Goal: Use online tool/utility: Utilize a website feature to perform a specific function

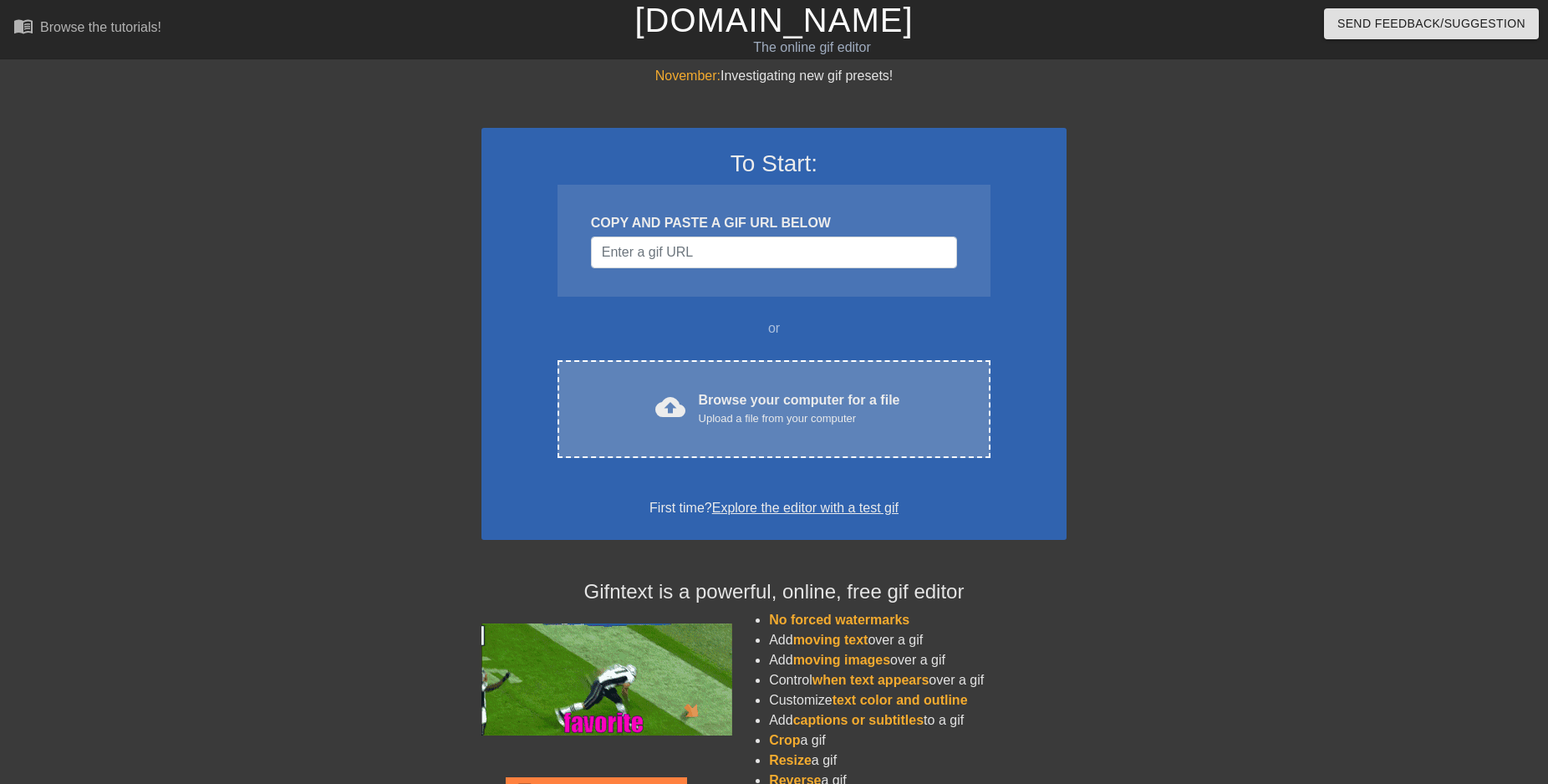
click at [723, 431] on div "cloud_upload Browse your computer for a file Upload a file from your computer C…" at bounding box center [774, 409] width 433 height 98
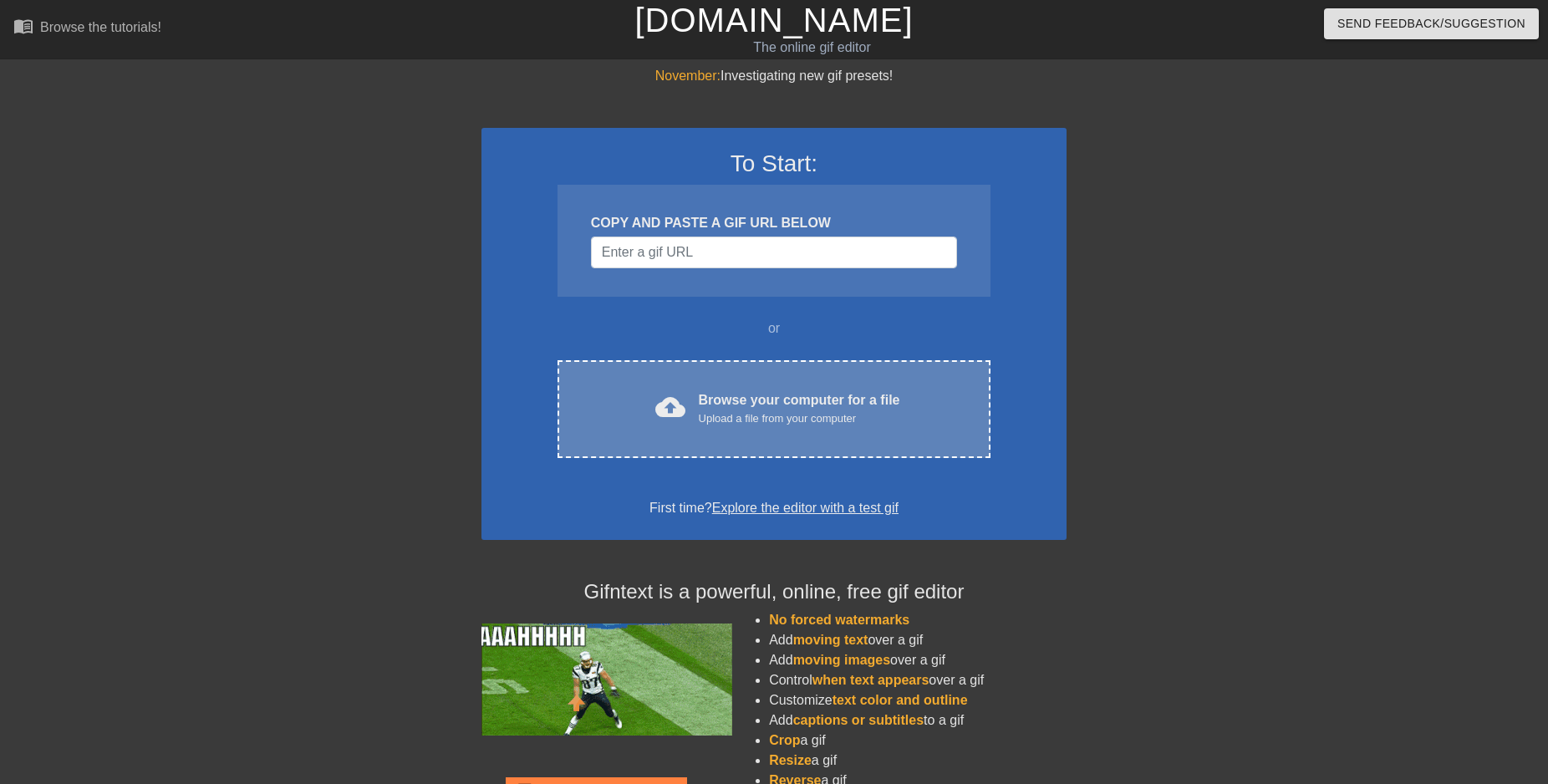
click at [769, 383] on div "cloud_upload Browse your computer for a file Upload a file from your computer C…" at bounding box center [774, 409] width 433 height 98
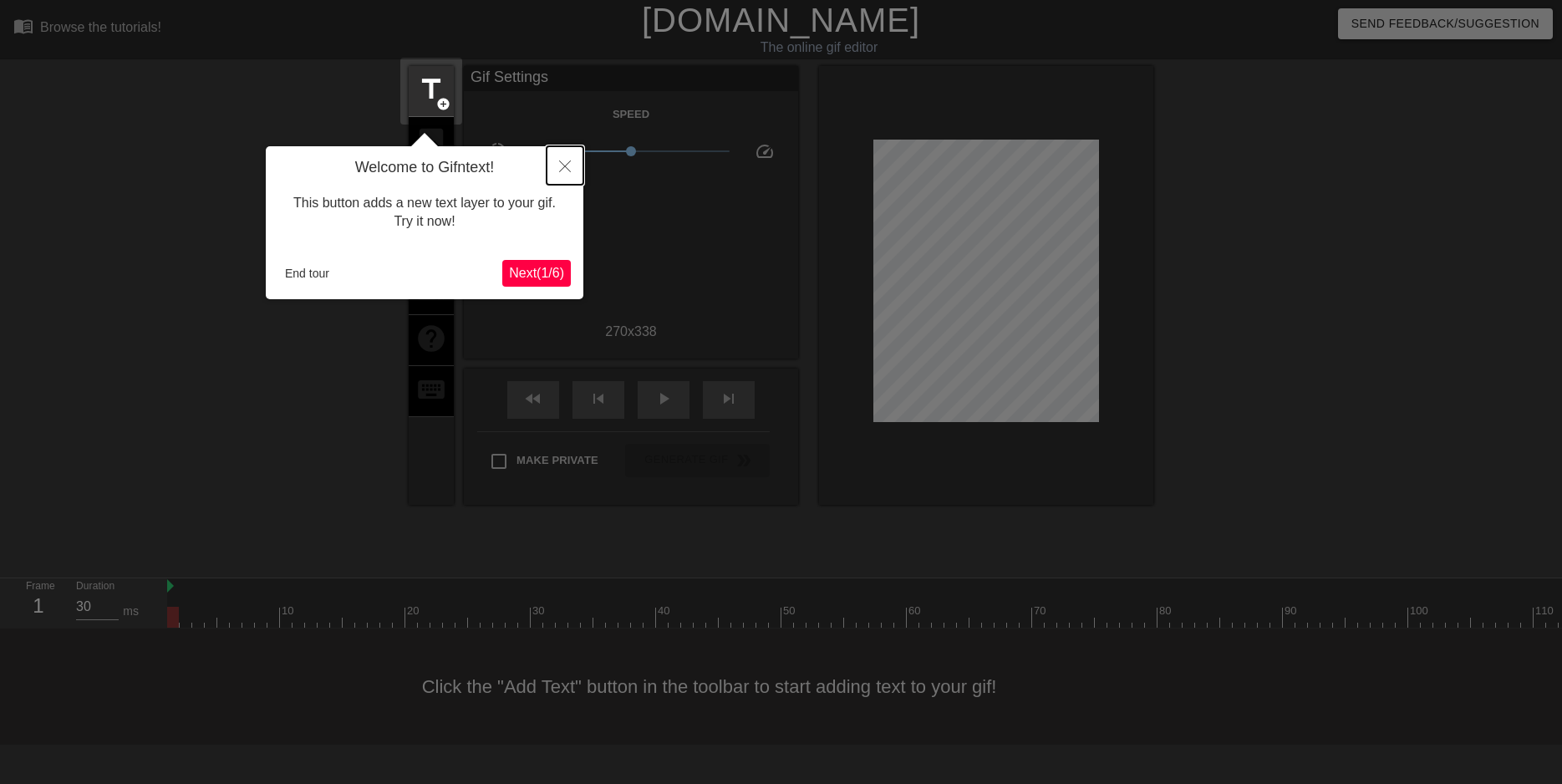
click at [568, 167] on icon "Close" at bounding box center [565, 166] width 11 height 11
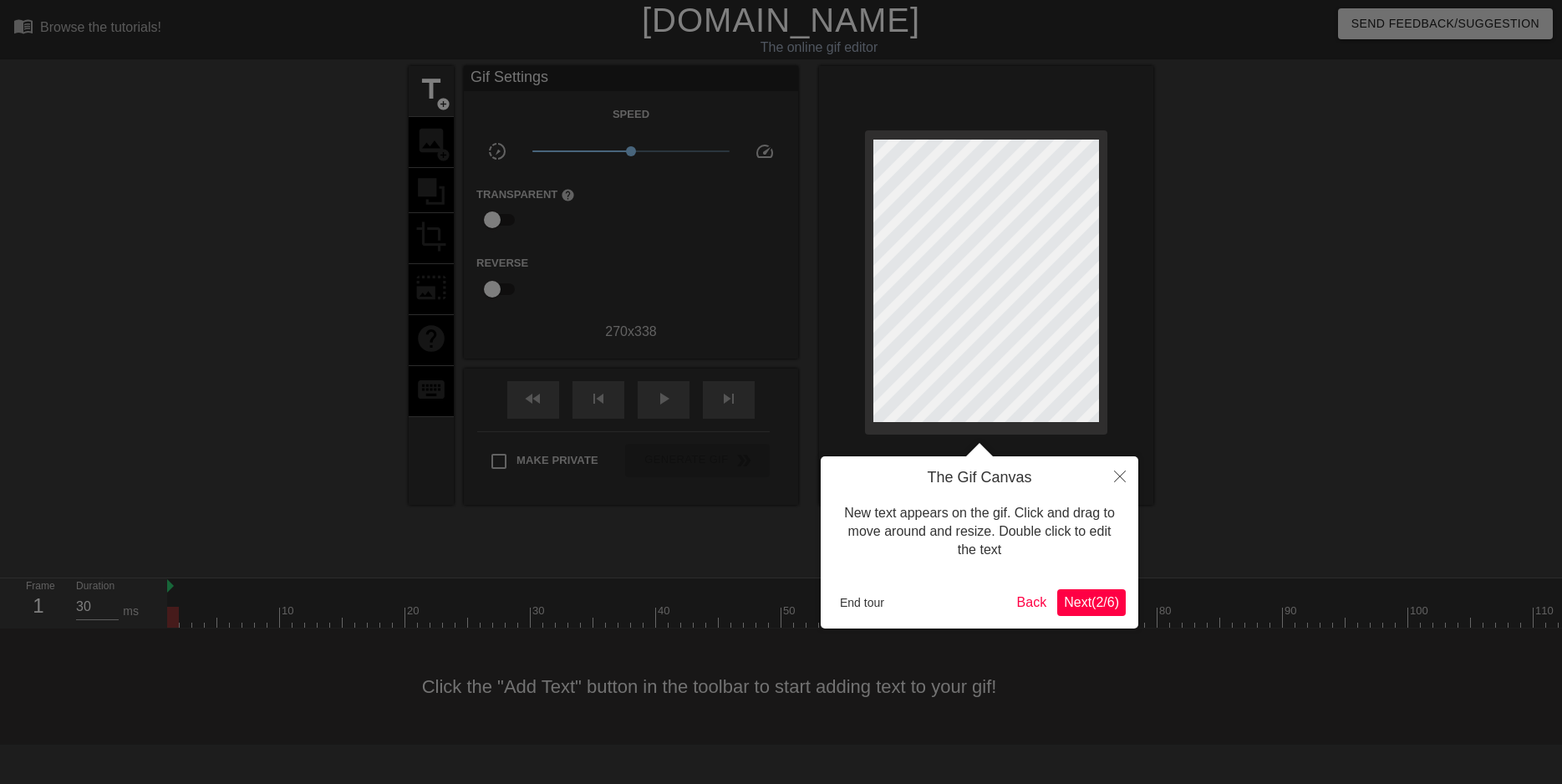
click at [764, 442] on div at bounding box center [781, 392] width 1562 height 784
click at [1110, 474] on button "Close" at bounding box center [1120, 475] width 37 height 38
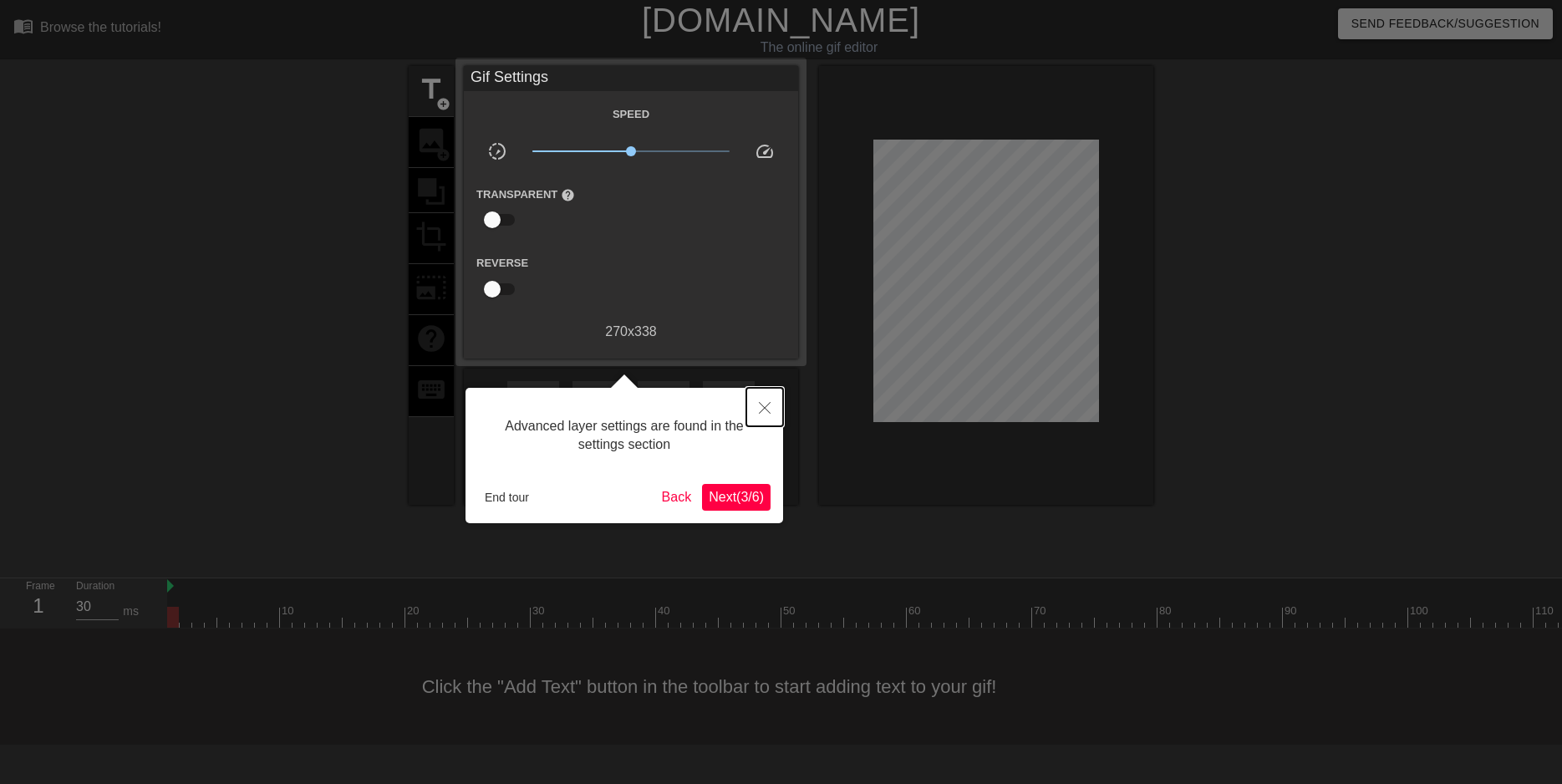
click at [776, 409] on button "Close" at bounding box center [764, 407] width 37 height 38
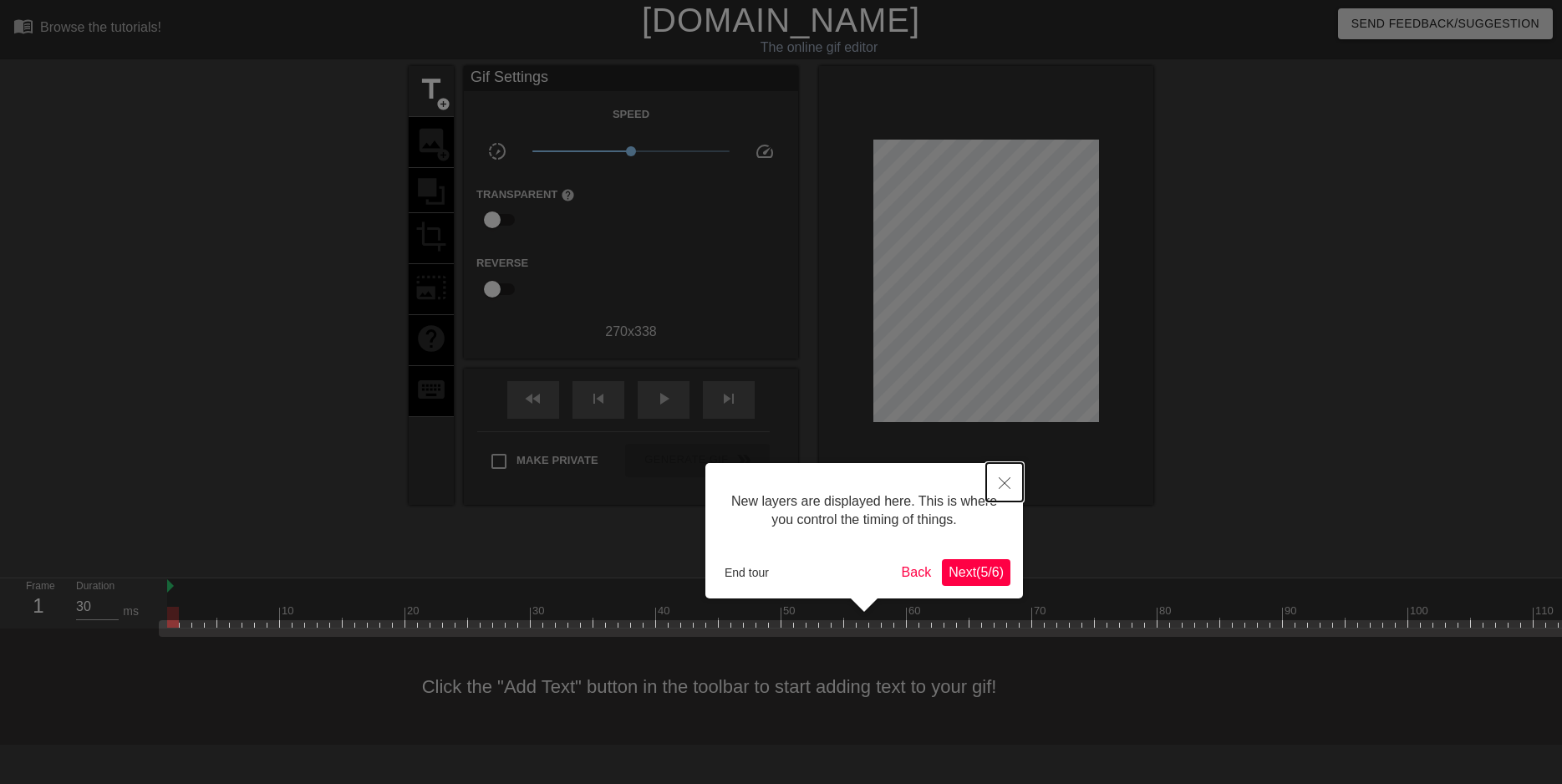
click at [999, 486] on button "Close" at bounding box center [1004, 482] width 37 height 38
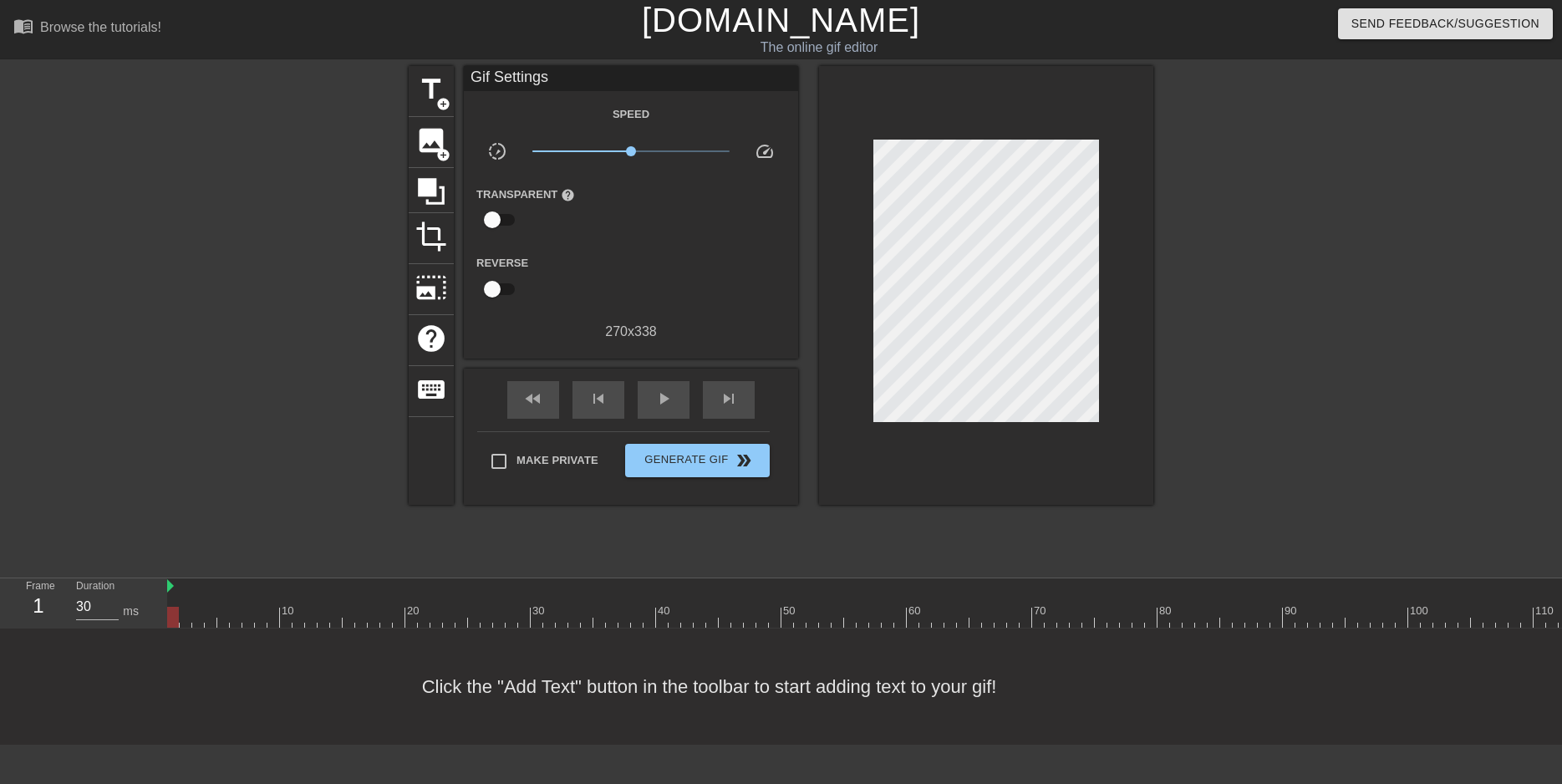
click at [608, 364] on div "Gif Settings Speed slow_motion_video x1.00 speed Transparent help Reverse 270 x…" at bounding box center [631, 285] width 335 height 438
click at [723, 405] on span "skip_next" at bounding box center [728, 398] width 20 height 20
click at [706, 404] on div "skip_next" at bounding box center [729, 399] width 51 height 37
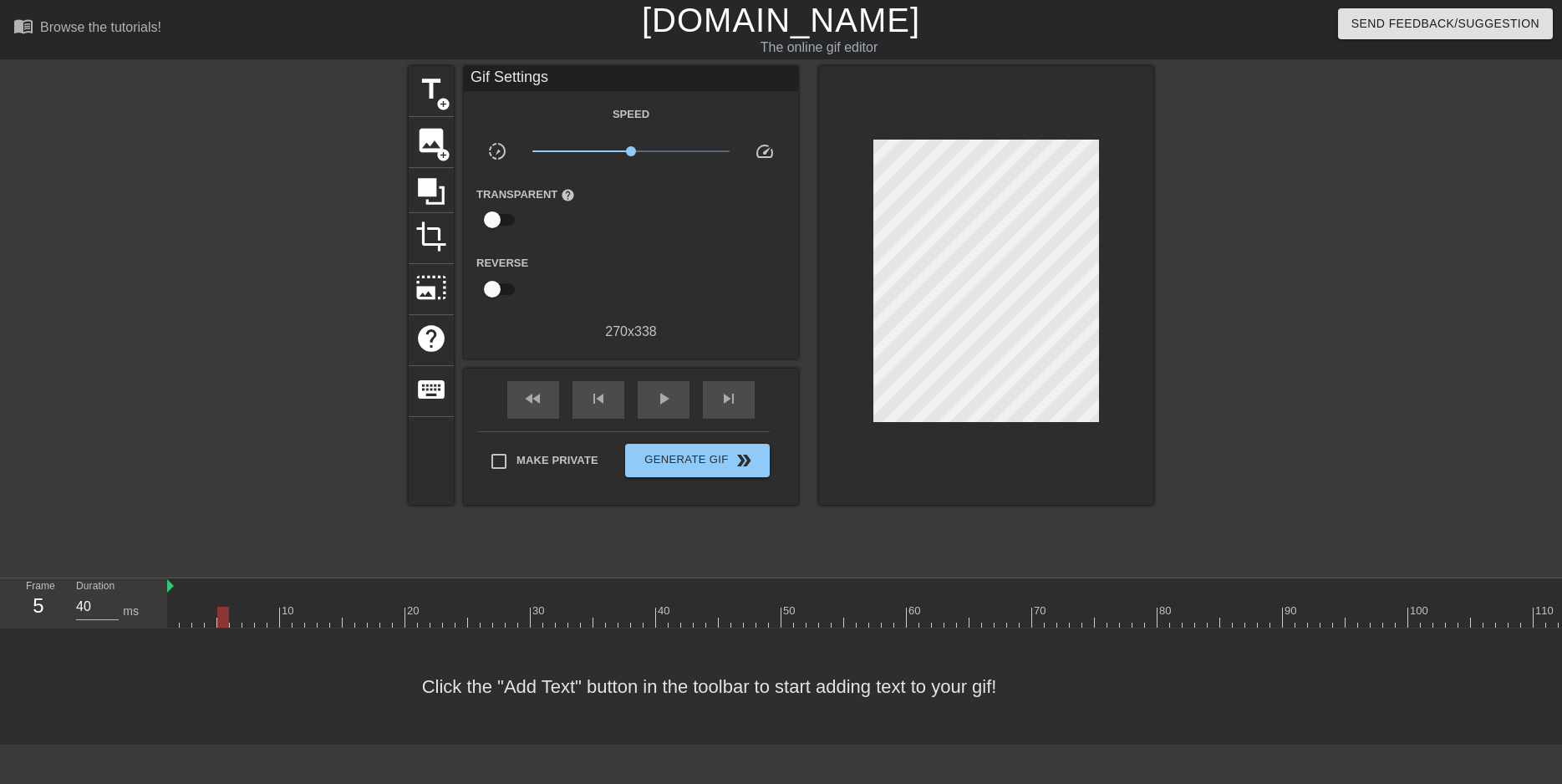
click at [916, 603] on div "10 20 30 40 50 60 70 80 90 100 110" at bounding box center [894, 608] width 1454 height 27
type input "30"
drag, startPoint x: 911, startPoint y: 614, endPoint x: 1011, endPoint y: 648, distance: 105.6
click at [1011, 648] on div "menu_book Browse the tutorials! [DOMAIN_NAME] The online gif editor Send Feedba…" at bounding box center [781, 372] width 1562 height 744
click at [439, 136] on span "image" at bounding box center [431, 140] width 31 height 31
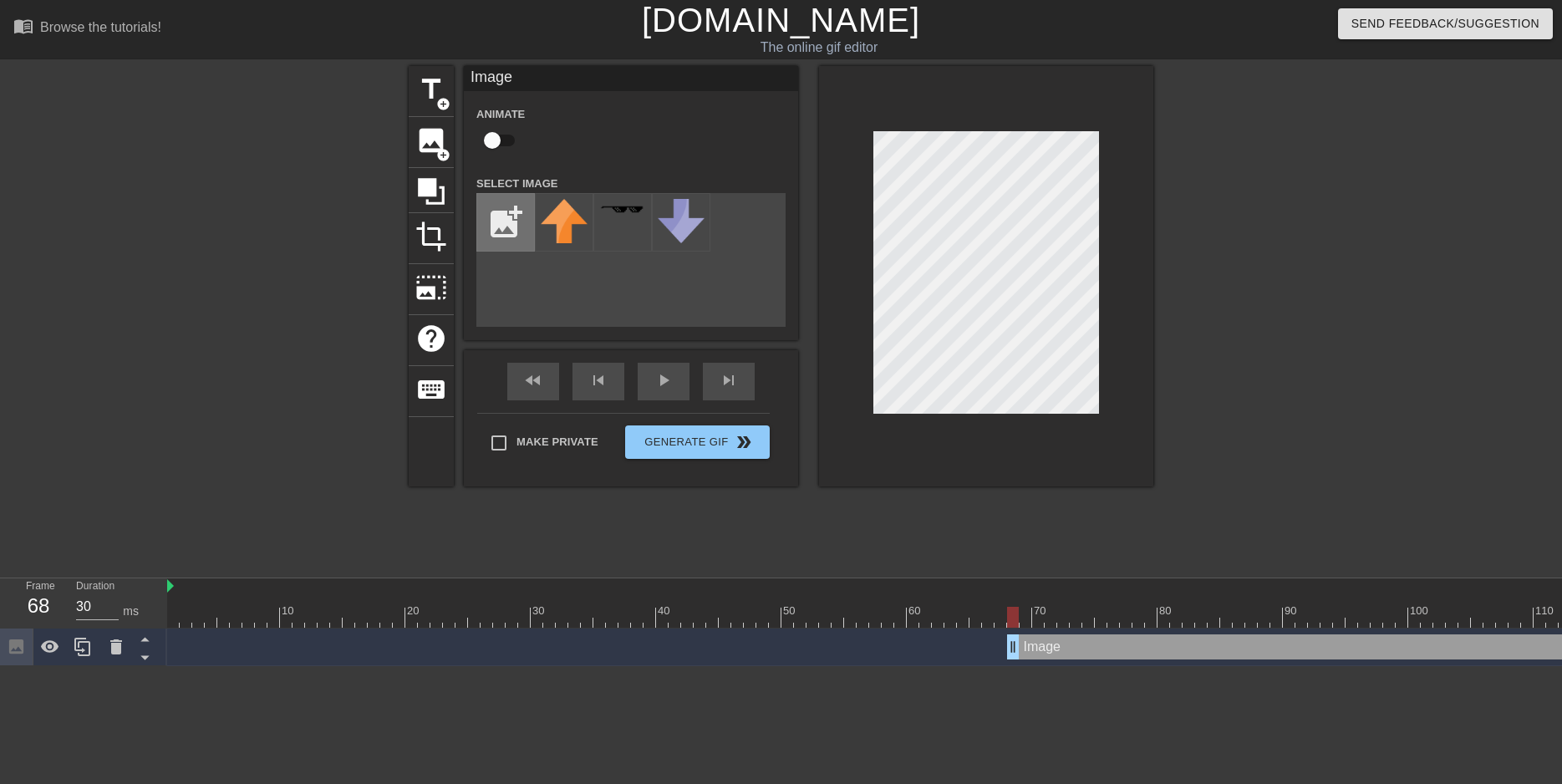
click at [531, 228] on input "file" at bounding box center [506, 222] width 57 height 57
type input "C:\fakepath\spr_susied_dark_eyes_2.png"
click at [572, 218] on img at bounding box center [563, 240] width 47 height 83
drag, startPoint x: 1017, startPoint y: 614, endPoint x: 1561, endPoint y: 616, distance: 544.0
click at [1547, 616] on div at bounding box center [1565, 617] width 11 height 21
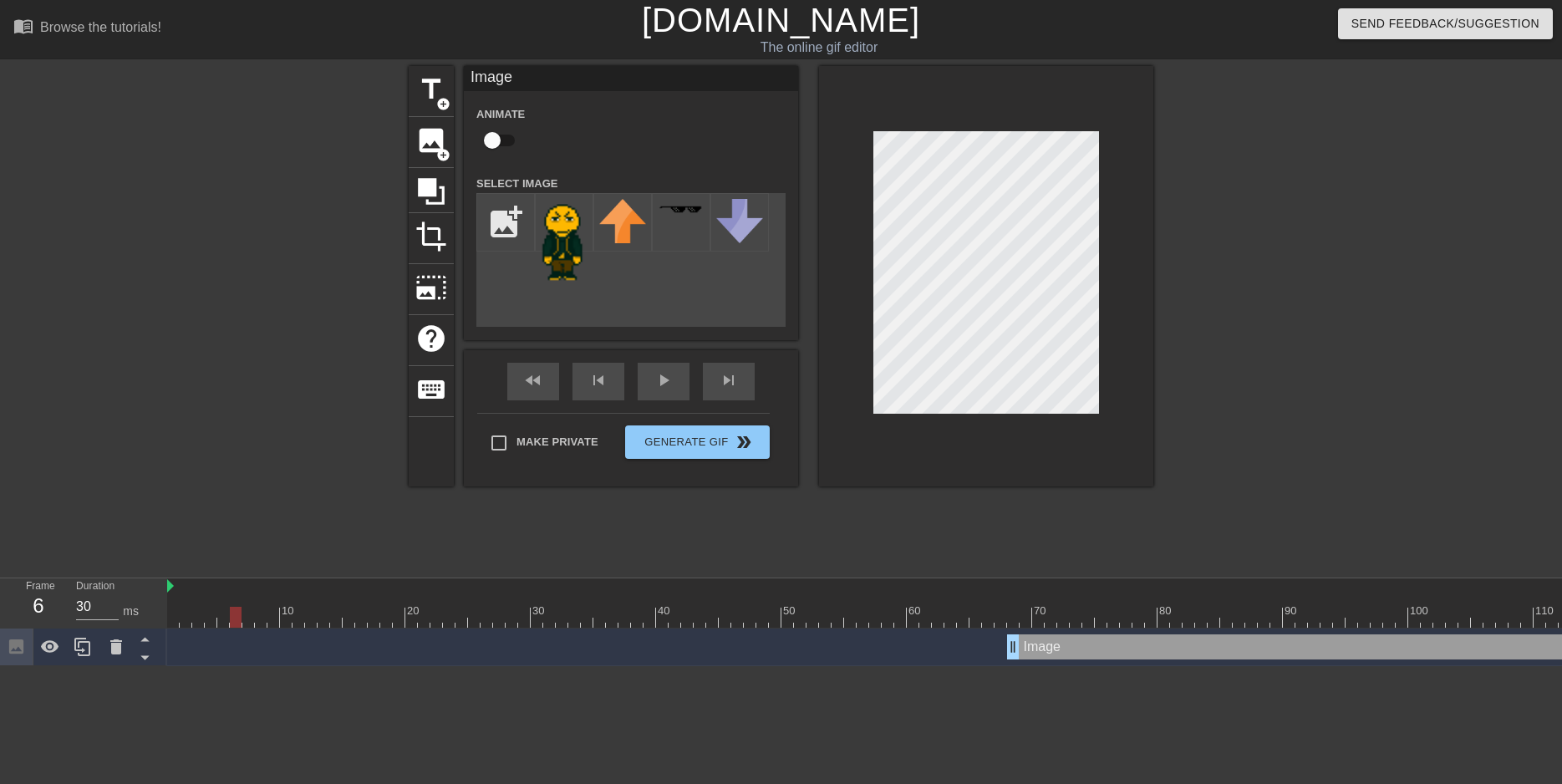
click at [1151, 613] on div at bounding box center [894, 617] width 1454 height 21
click at [1150, 620] on div at bounding box center [1150, 617] width 11 height 21
click at [1200, 618] on div at bounding box center [894, 617] width 1454 height 21
drag, startPoint x: 1200, startPoint y: 618, endPoint x: 1232, endPoint y: 621, distance: 32.1
click at [1206, 619] on div at bounding box center [1201, 617] width 11 height 21
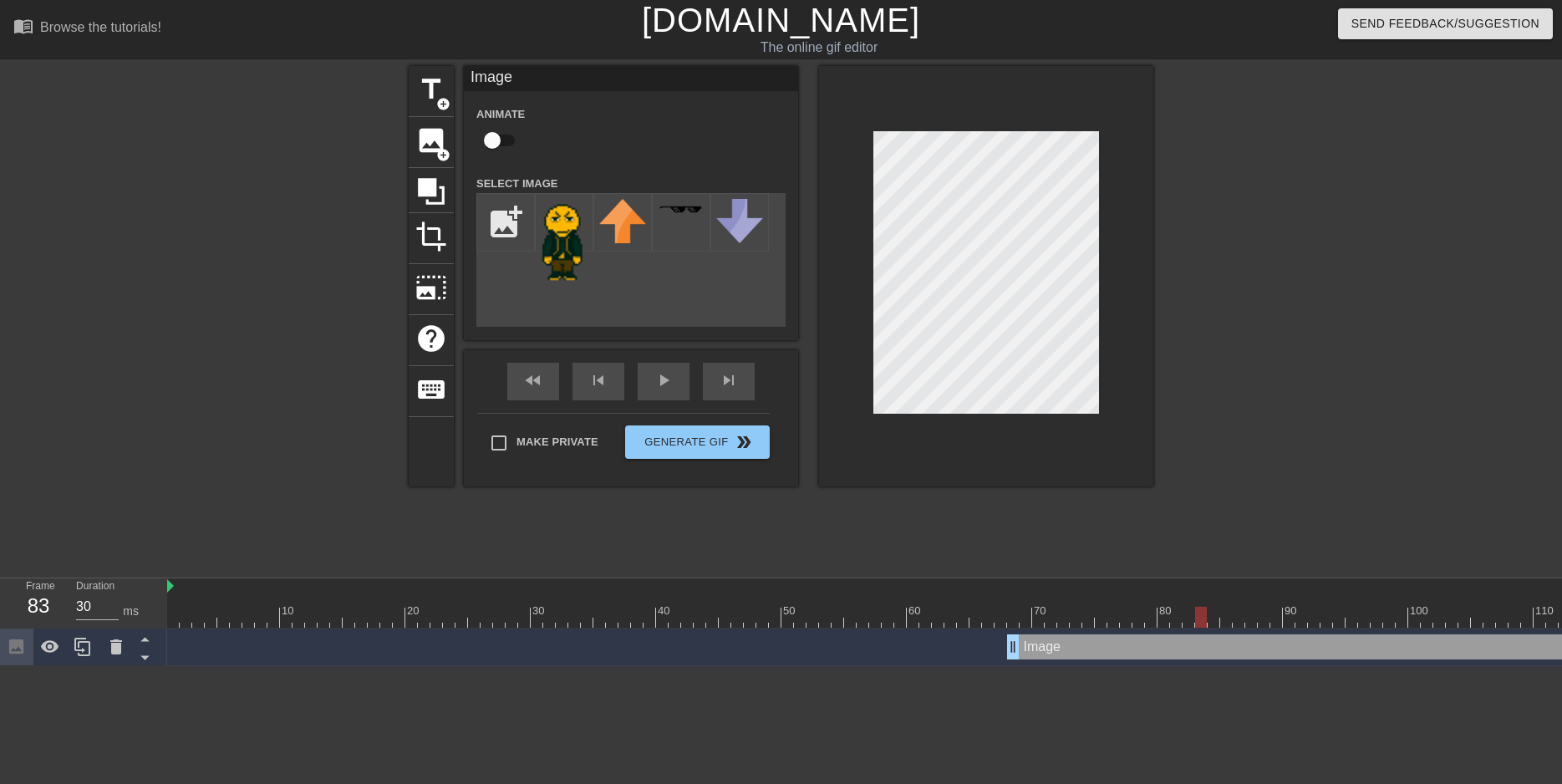
click at [1233, 621] on div at bounding box center [894, 617] width 1454 height 21
click at [1260, 613] on div at bounding box center [894, 617] width 1454 height 21
click at [1276, 616] on div at bounding box center [894, 617] width 1454 height 21
click at [1291, 616] on div at bounding box center [894, 617] width 1454 height 21
click at [1310, 619] on div at bounding box center [894, 617] width 1454 height 21
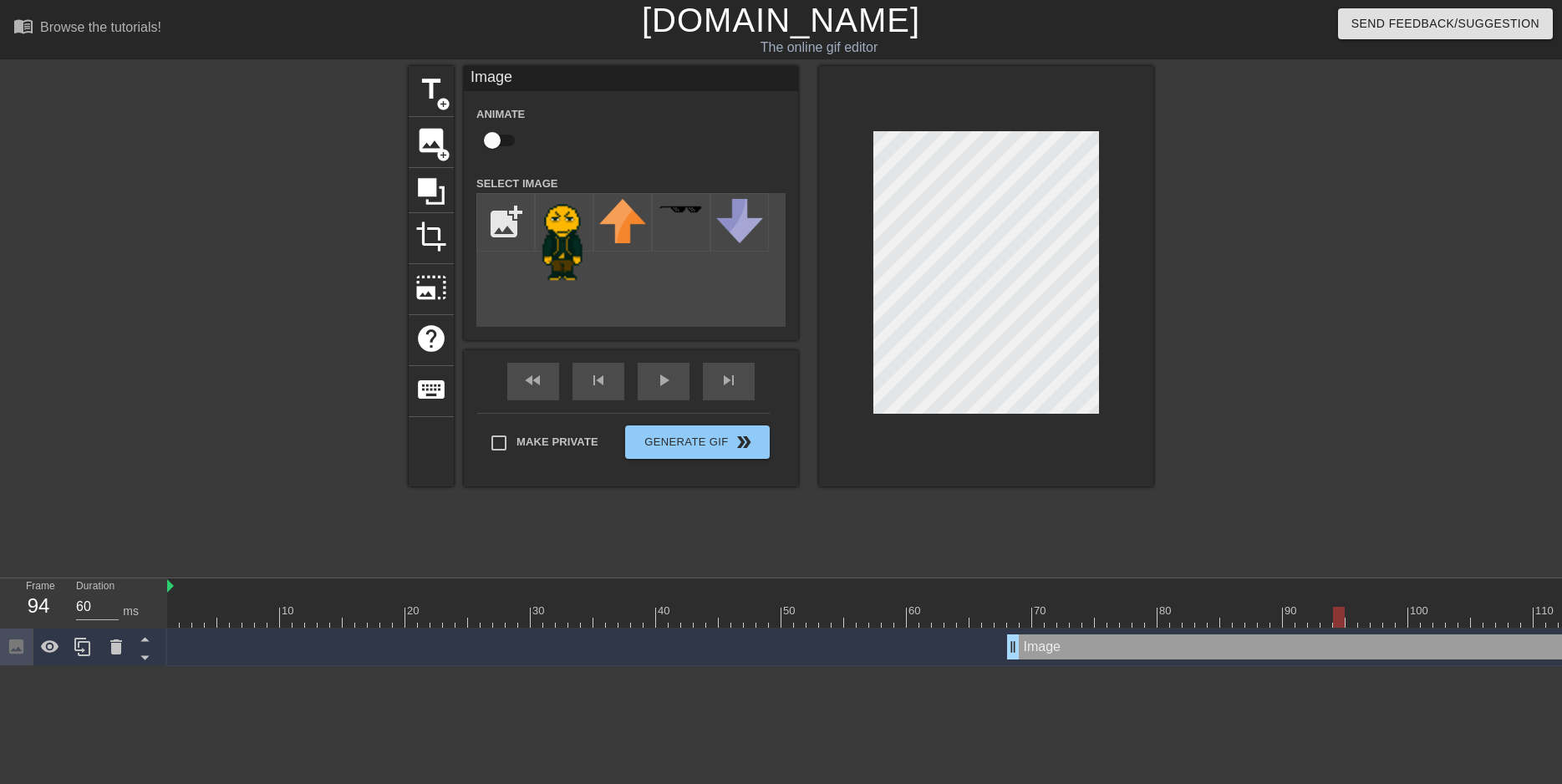
click at [1335, 616] on div at bounding box center [894, 617] width 1454 height 21
click at [1343, 615] on div at bounding box center [1339, 617] width 11 height 21
click at [1363, 617] on div at bounding box center [894, 617] width 1454 height 21
click at [1369, 618] on div at bounding box center [1364, 617] width 11 height 21
click at [1400, 621] on div at bounding box center [894, 617] width 1454 height 21
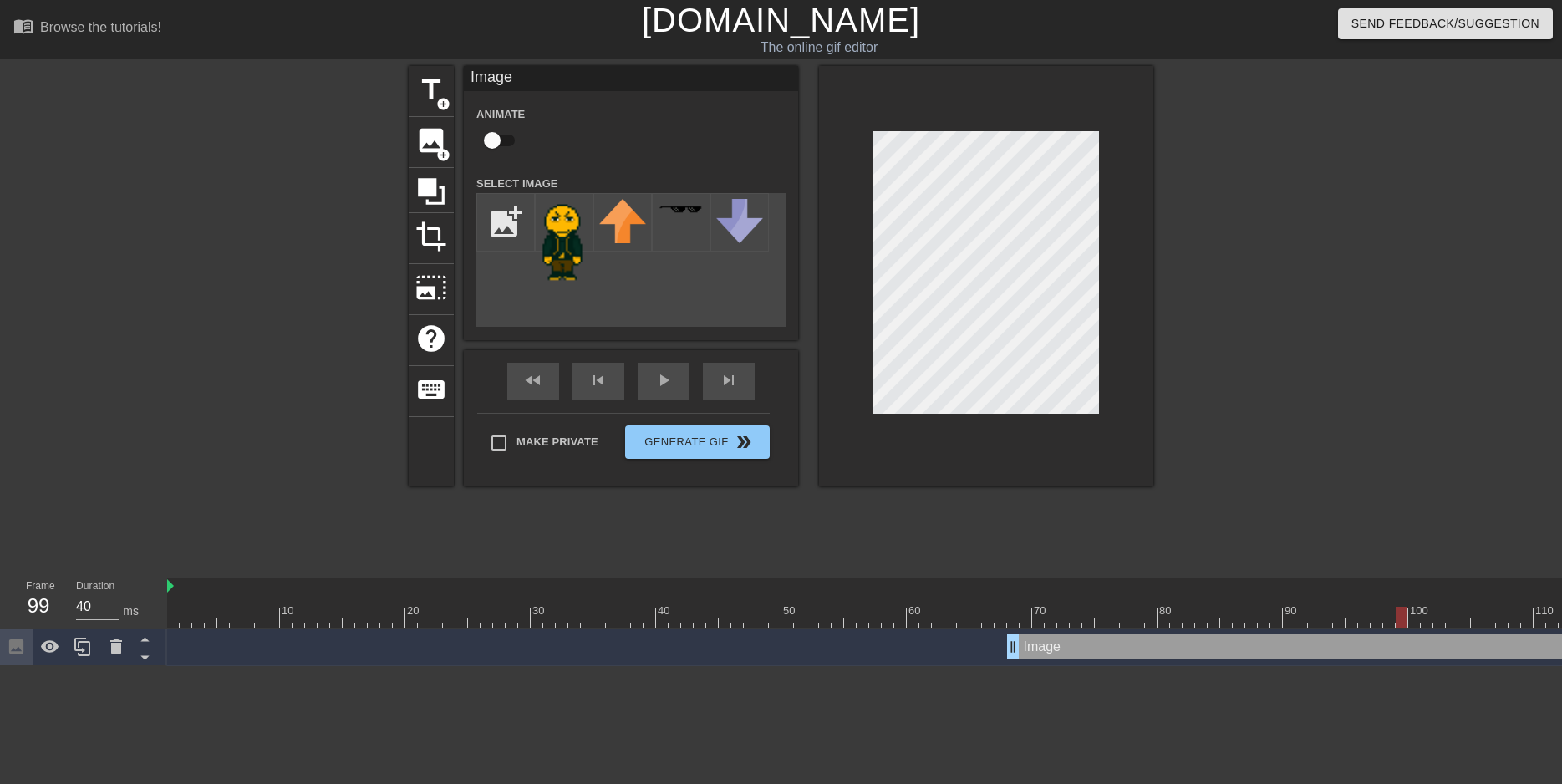
click at [1429, 625] on div at bounding box center [894, 617] width 1454 height 21
click at [1451, 619] on div at bounding box center [894, 617] width 1454 height 21
click at [1484, 624] on div at bounding box center [894, 617] width 1454 height 21
click at [1508, 626] on div at bounding box center [894, 617] width 1454 height 21
click at [1525, 625] on div at bounding box center [894, 617] width 1454 height 21
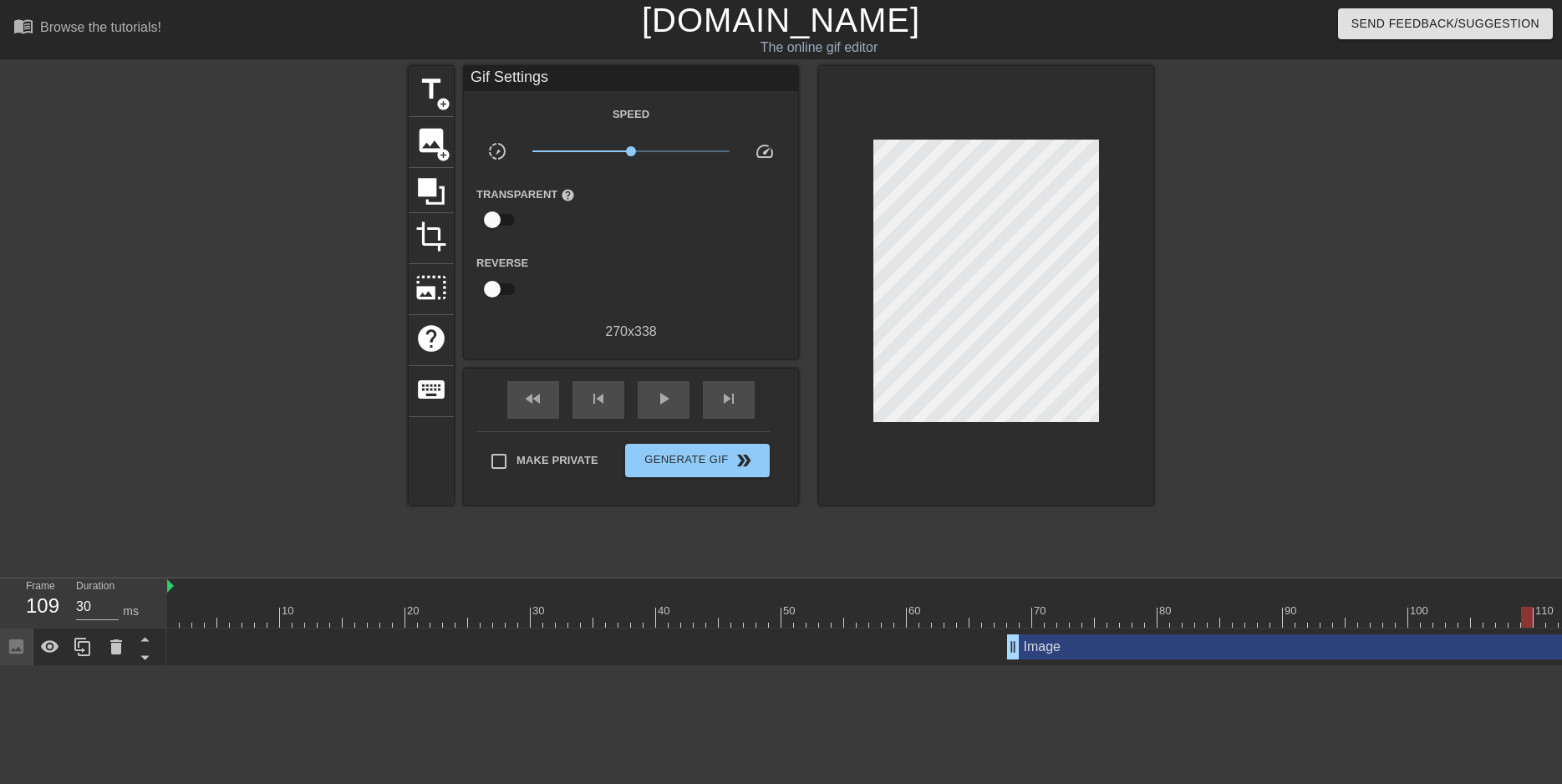
click at [1543, 628] on div "Image drag_handle drag_handle" at bounding box center [894, 646] width 1454 height 37
click at [1511, 620] on div at bounding box center [894, 617] width 1454 height 21
drag, startPoint x: 1518, startPoint y: 619, endPoint x: 1558, endPoint y: 622, distance: 40.1
click at [1547, 622] on div at bounding box center [894, 617] width 1454 height 21
click at [1547, 620] on div at bounding box center [894, 617] width 1454 height 21
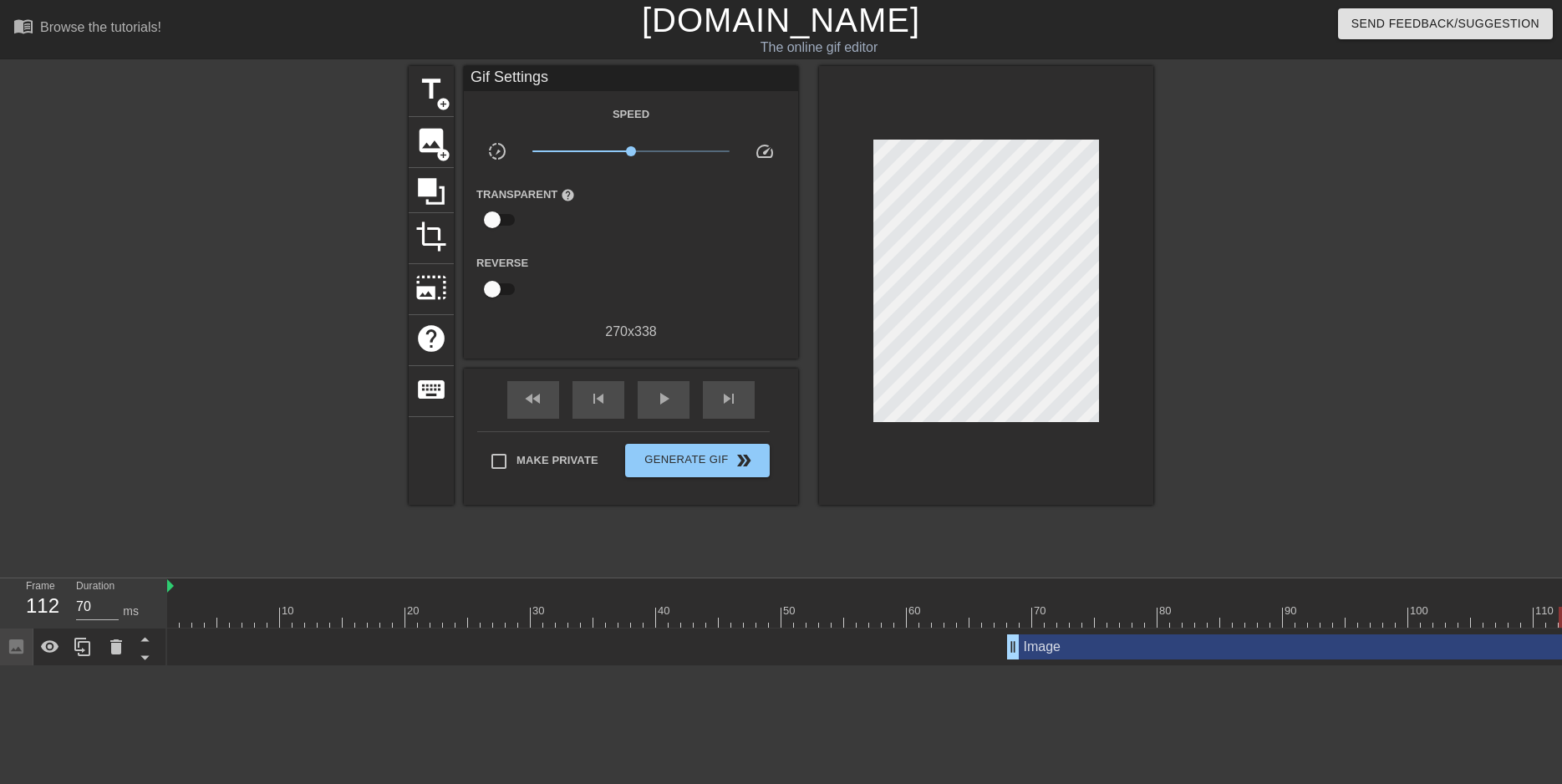
click at [1547, 623] on div at bounding box center [894, 617] width 1454 height 21
click at [1547, 620] on div at bounding box center [894, 617] width 1454 height 21
click at [1547, 619] on div at bounding box center [894, 617] width 1454 height 21
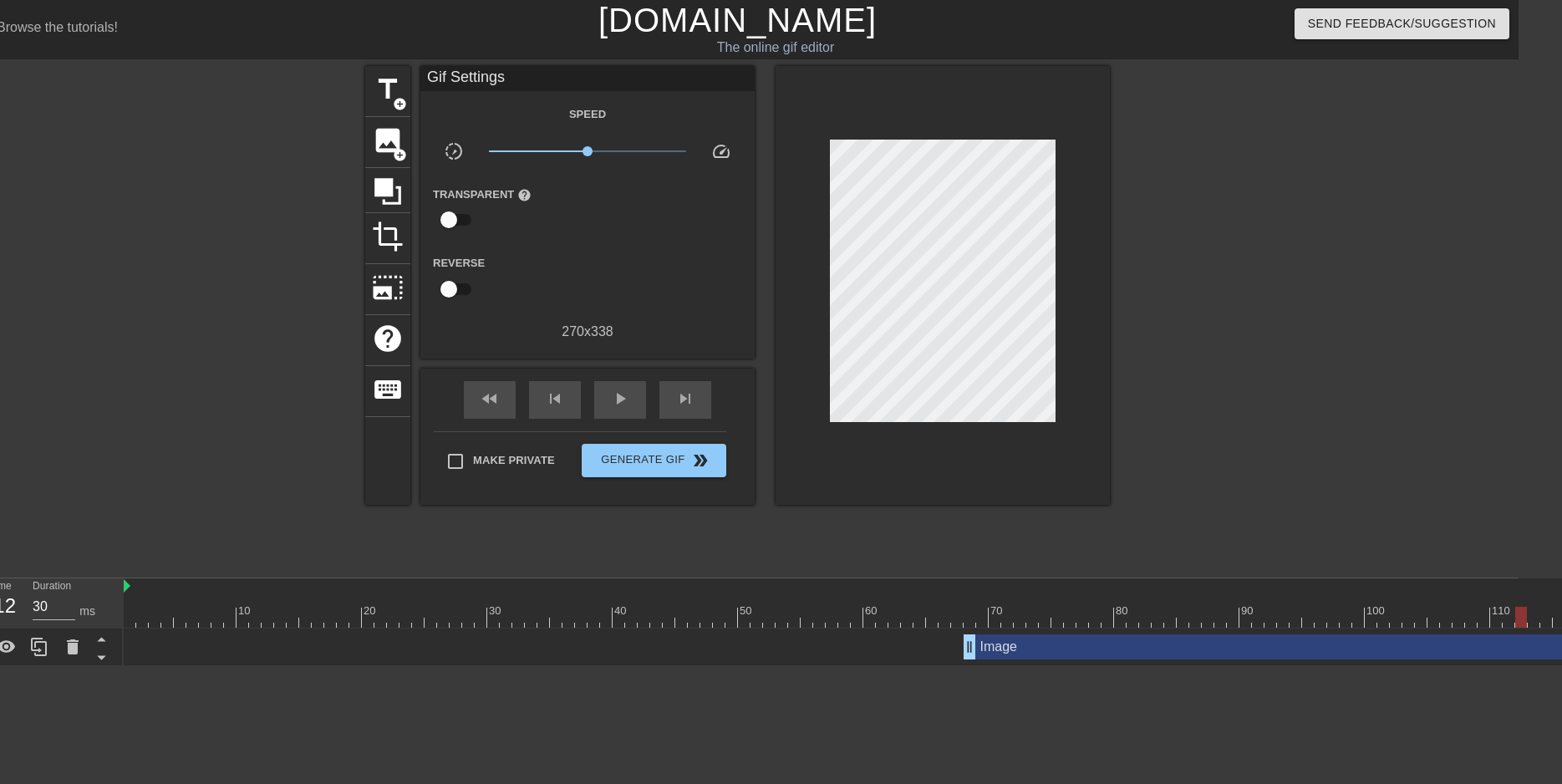
scroll to position [0, 64]
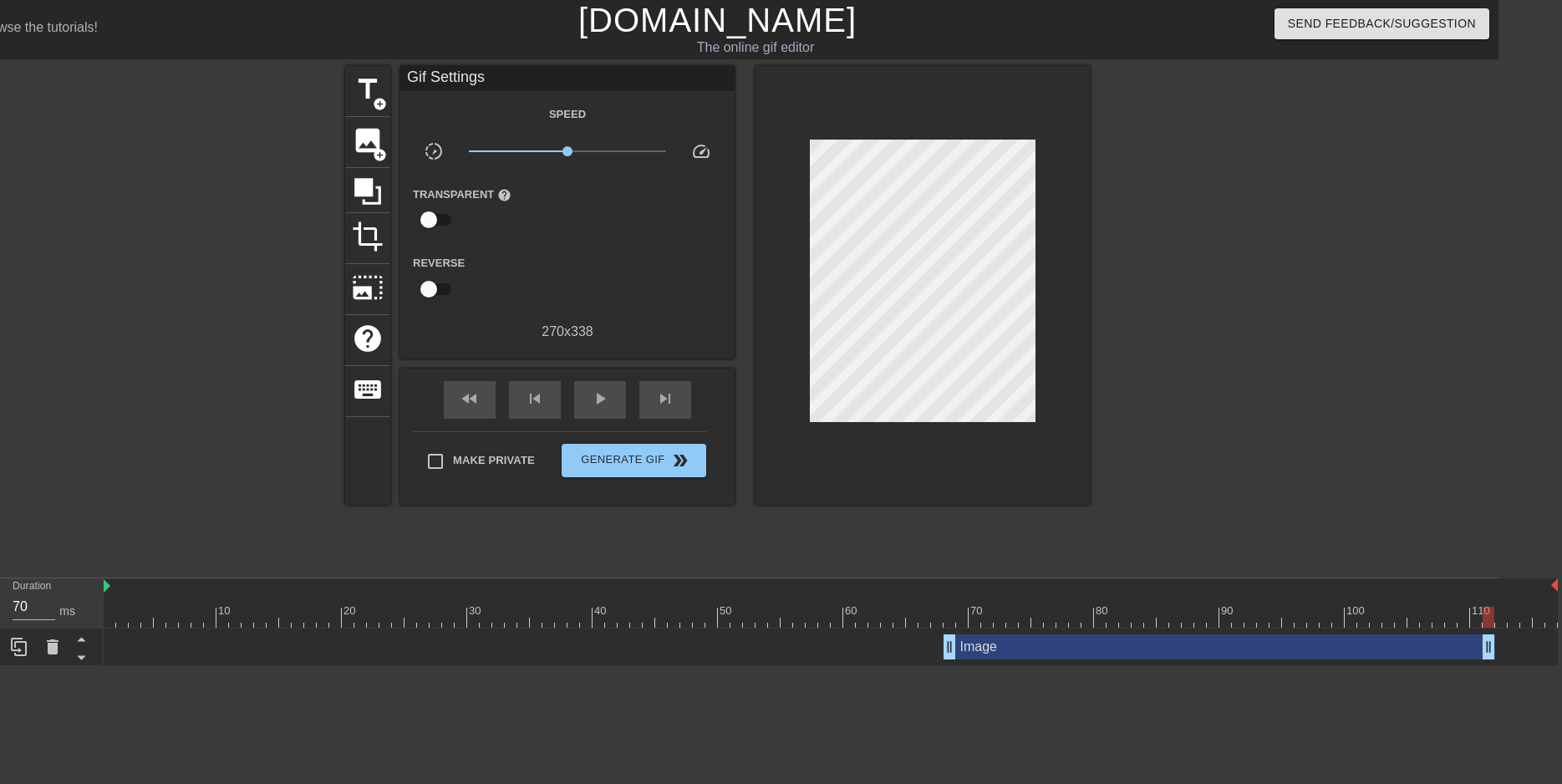
drag, startPoint x: 1552, startPoint y: 642, endPoint x: 1492, endPoint y: 644, distance: 60.0
click at [1492, 644] on div "Image drag_handle drag_handle" at bounding box center [1219, 647] width 552 height 25
click at [1502, 644] on div "Image drag_handle drag_handle" at bounding box center [831, 647] width 1454 height 25
click at [1479, 642] on div "Image drag_handle drag_handle" at bounding box center [1219, 647] width 552 height 25
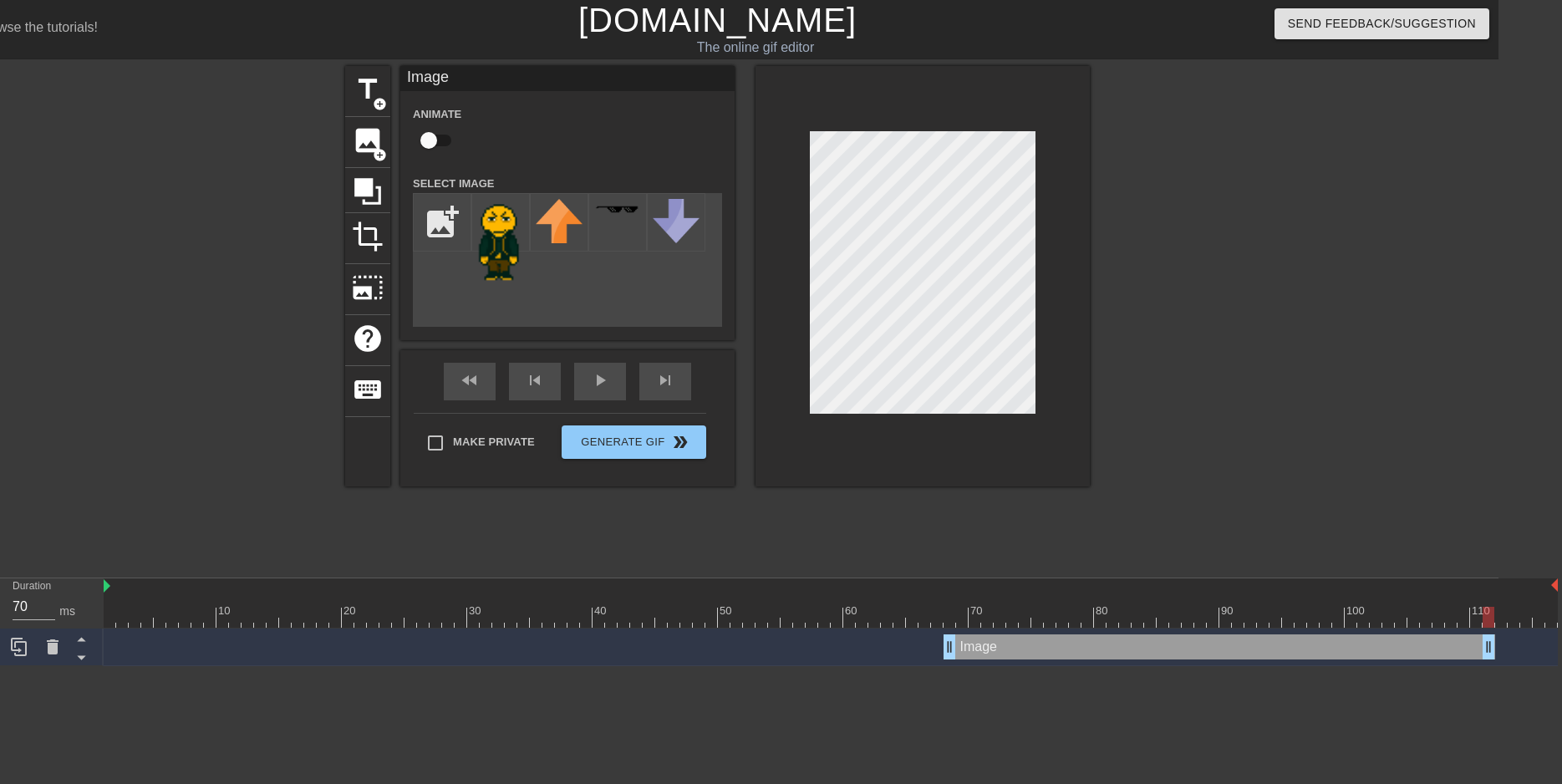
click at [1498, 628] on div "10 20 30 40 50 60 70 80 90 100 110 Image drag_handle drag_handle" at bounding box center [801, 622] width 1395 height 88
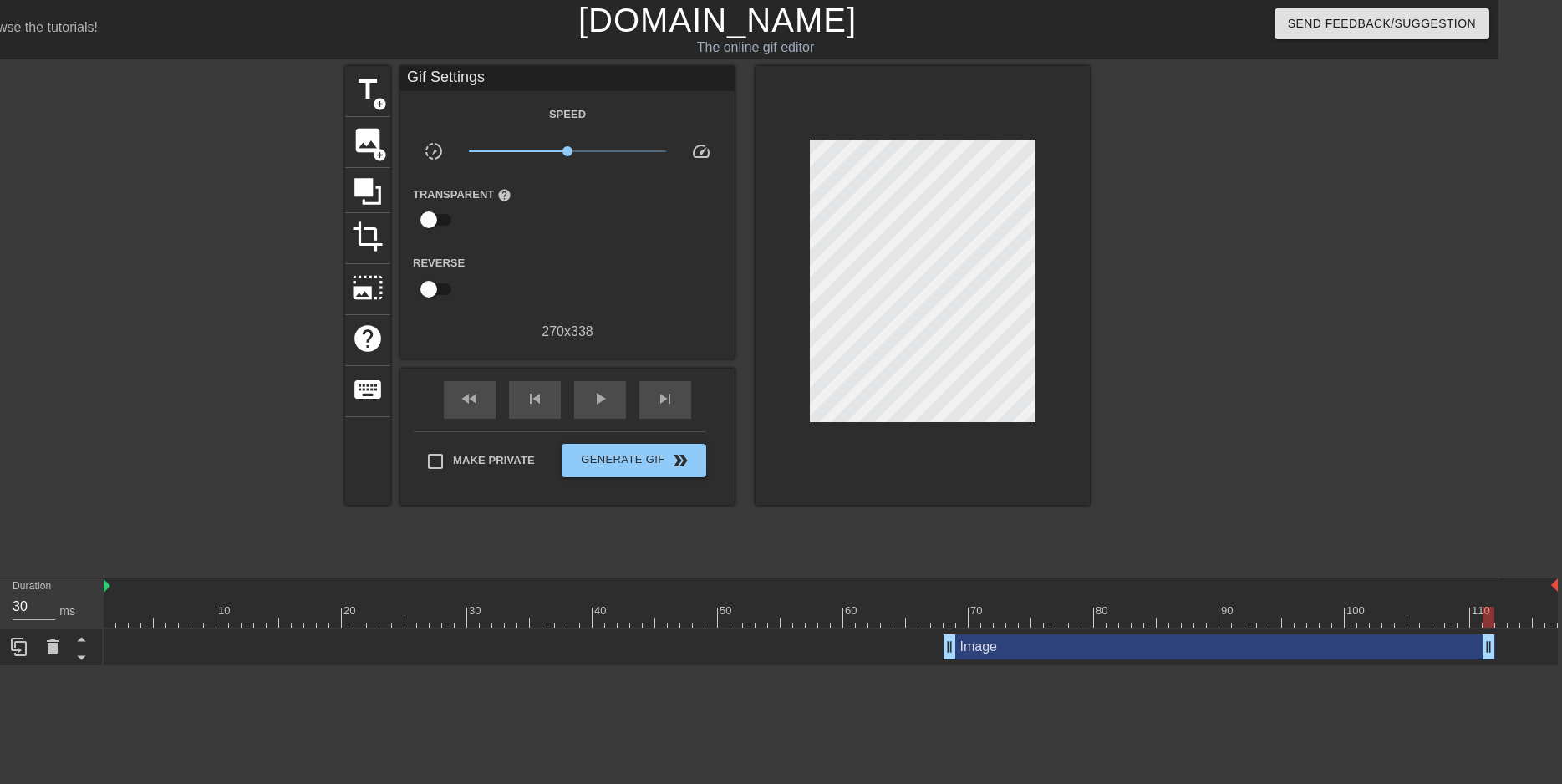
click at [1505, 621] on div at bounding box center [831, 617] width 1454 height 21
click at [1476, 613] on div at bounding box center [831, 617] width 1454 height 21
click at [1012, 578] on div at bounding box center [831, 587] width 1454 height 17
click at [941, 605] on div at bounding box center [937, 605] width 12 height 21
type input "40"
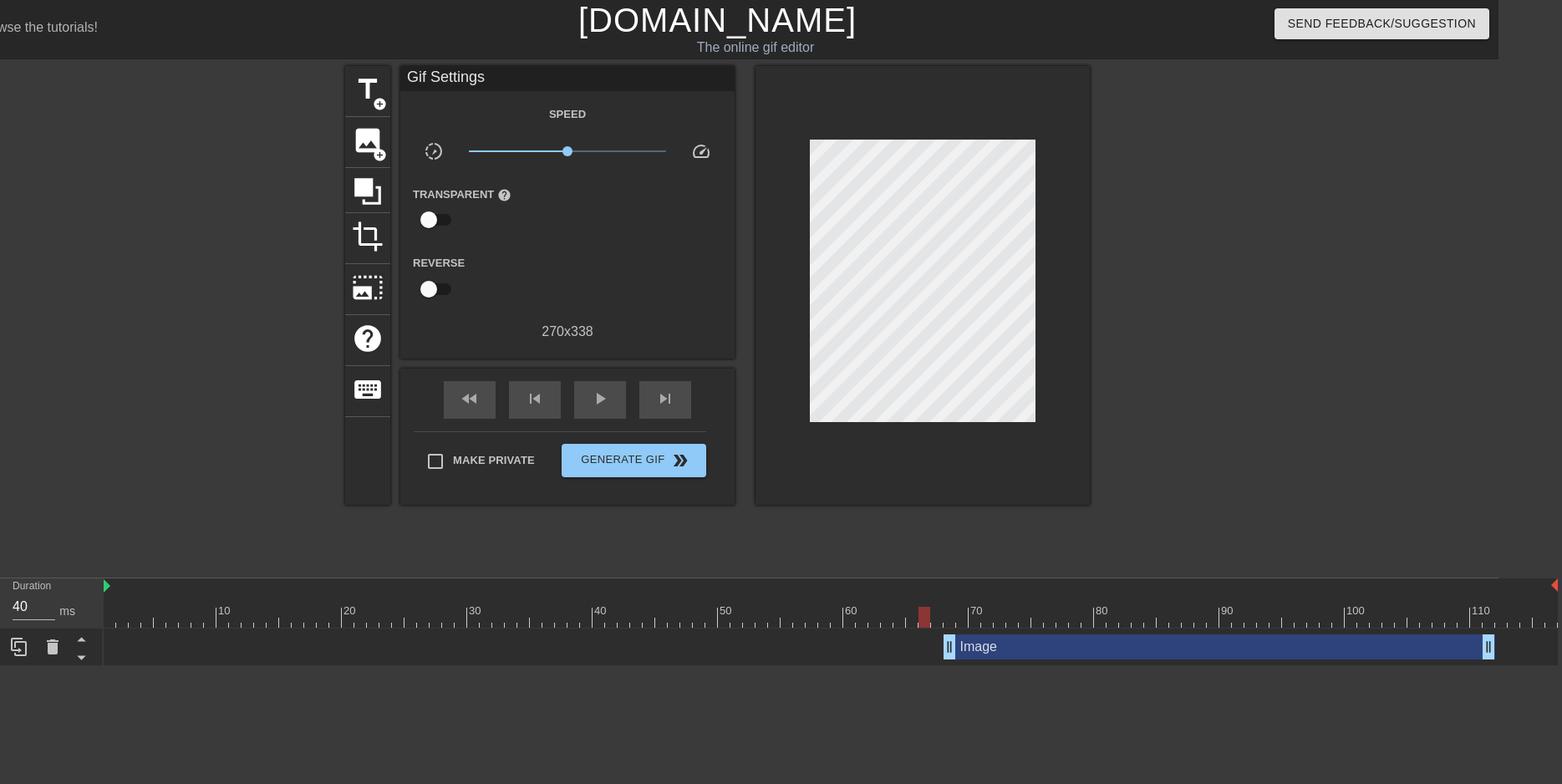
click at [921, 615] on div at bounding box center [831, 617] width 1454 height 21
click at [656, 455] on span "Generate Gif double_arrow" at bounding box center [634, 460] width 132 height 20
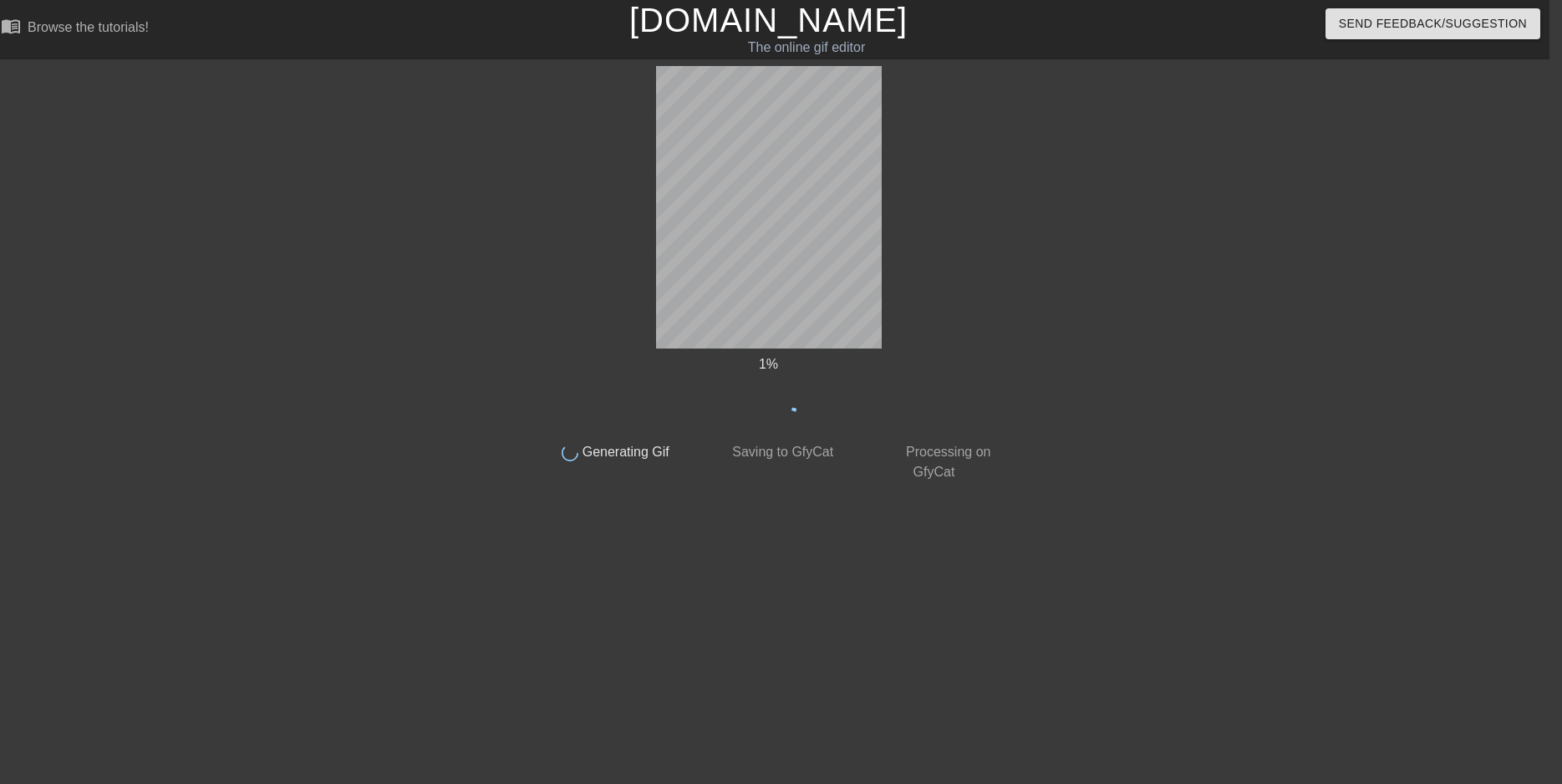
scroll to position [0, 12]
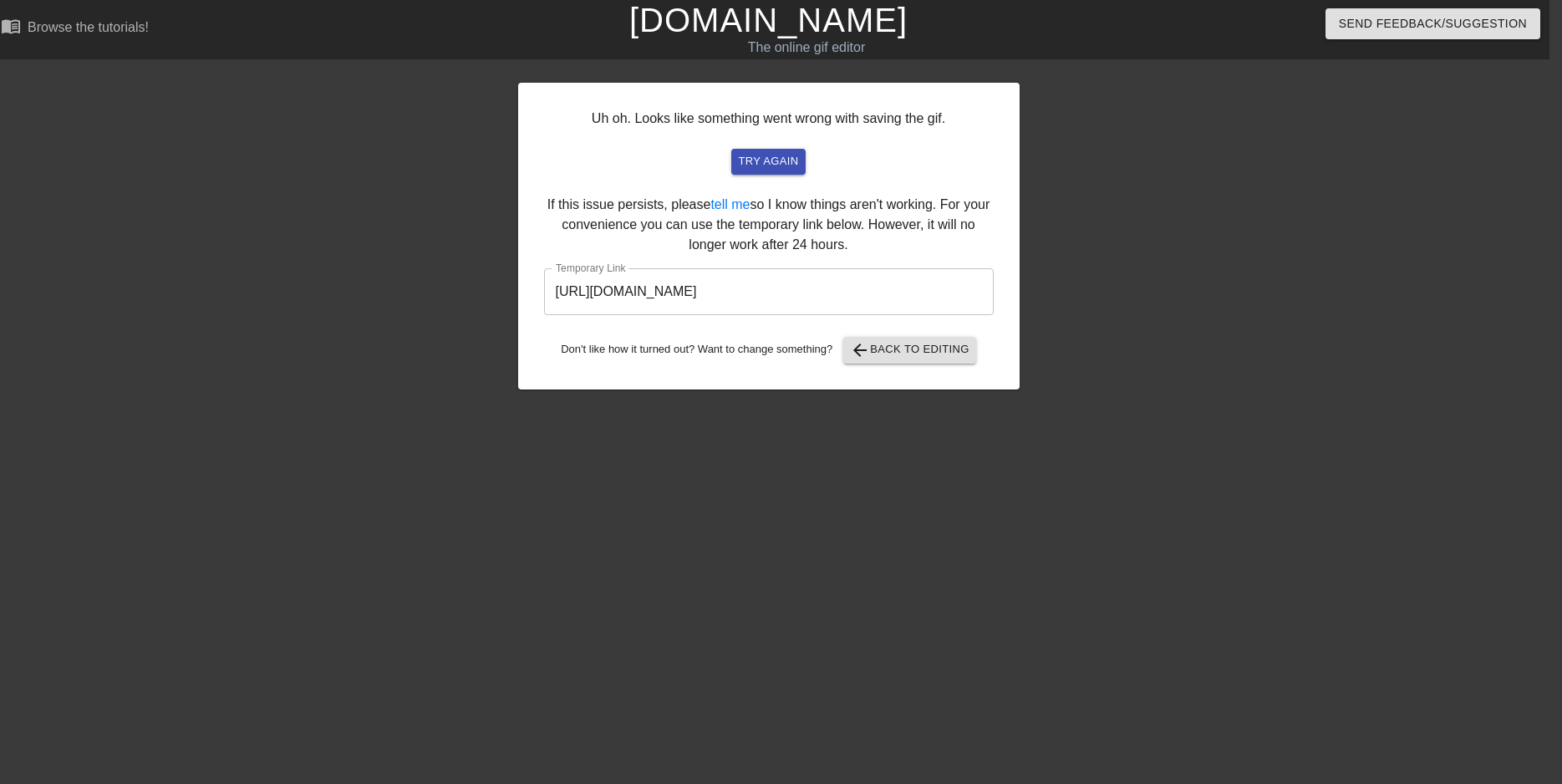
click at [853, 289] on input "[URL][DOMAIN_NAME]" at bounding box center [769, 291] width 450 height 47
click at [898, 285] on input "[URL][DOMAIN_NAME]" at bounding box center [769, 291] width 450 height 47
click at [871, 279] on input "[URL][DOMAIN_NAME]" at bounding box center [769, 291] width 450 height 47
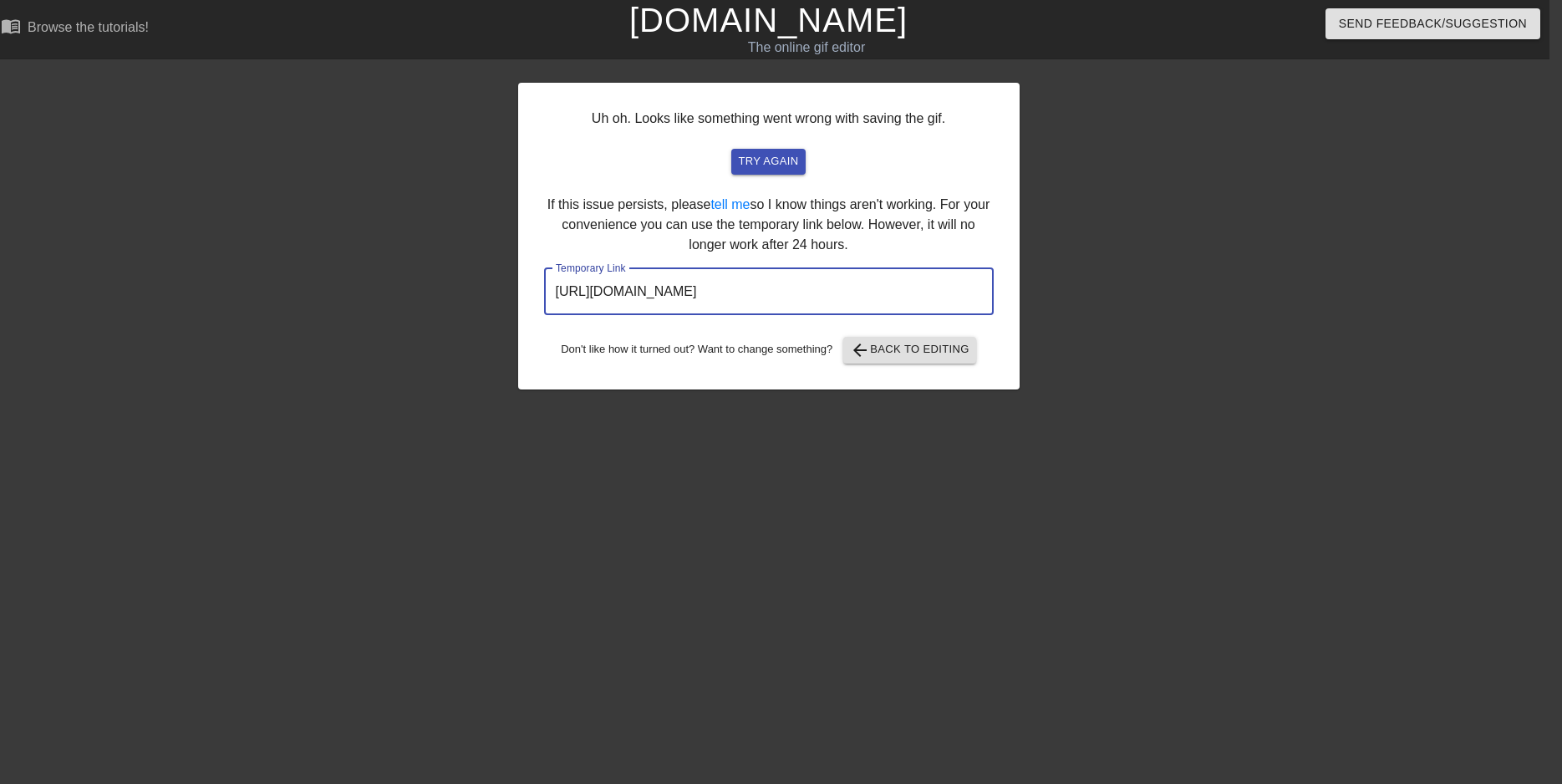
click at [871, 279] on input "[URL][DOMAIN_NAME]" at bounding box center [769, 291] width 450 height 47
